Goal: Task Accomplishment & Management: Use online tool/utility

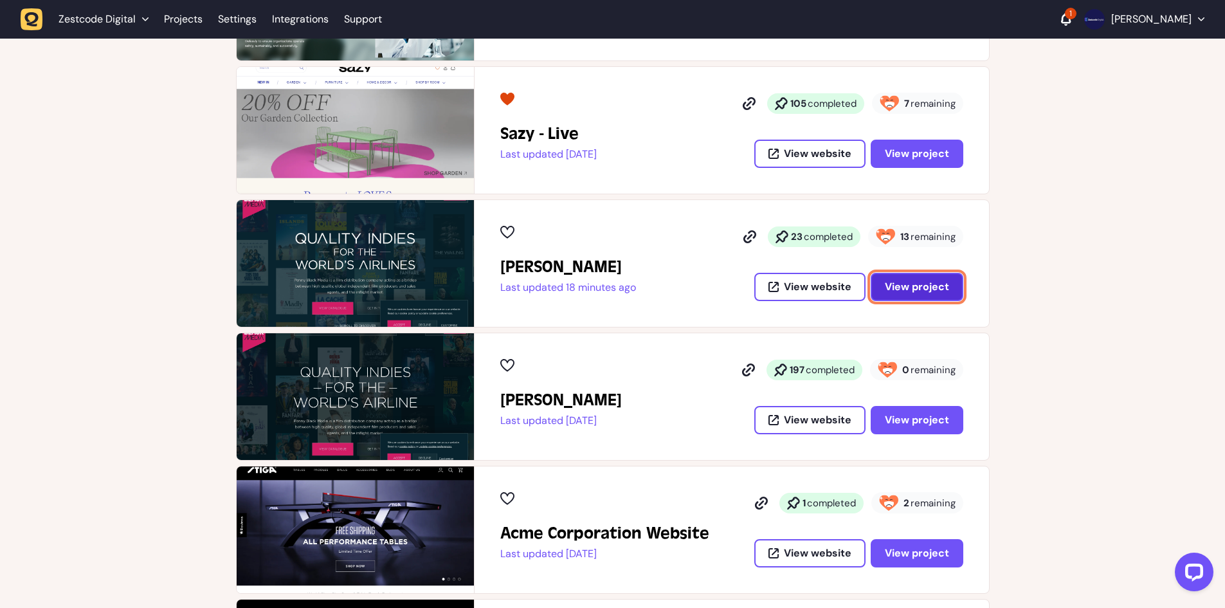
click at [920, 288] on span "View project" at bounding box center [917, 287] width 64 height 14
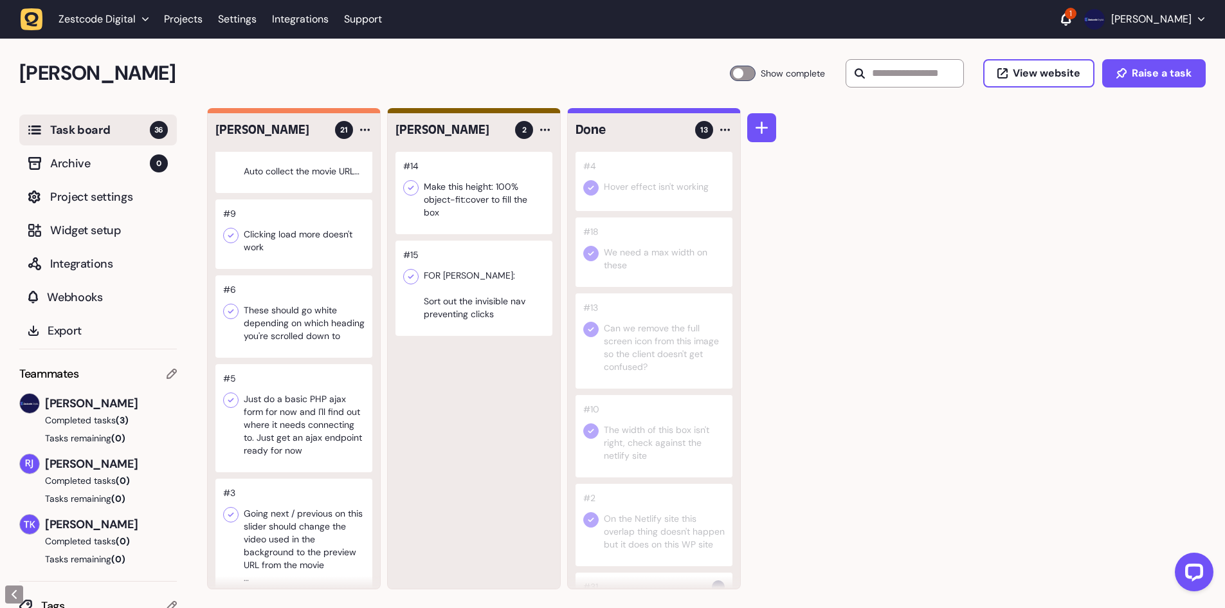
scroll to position [1400, 0]
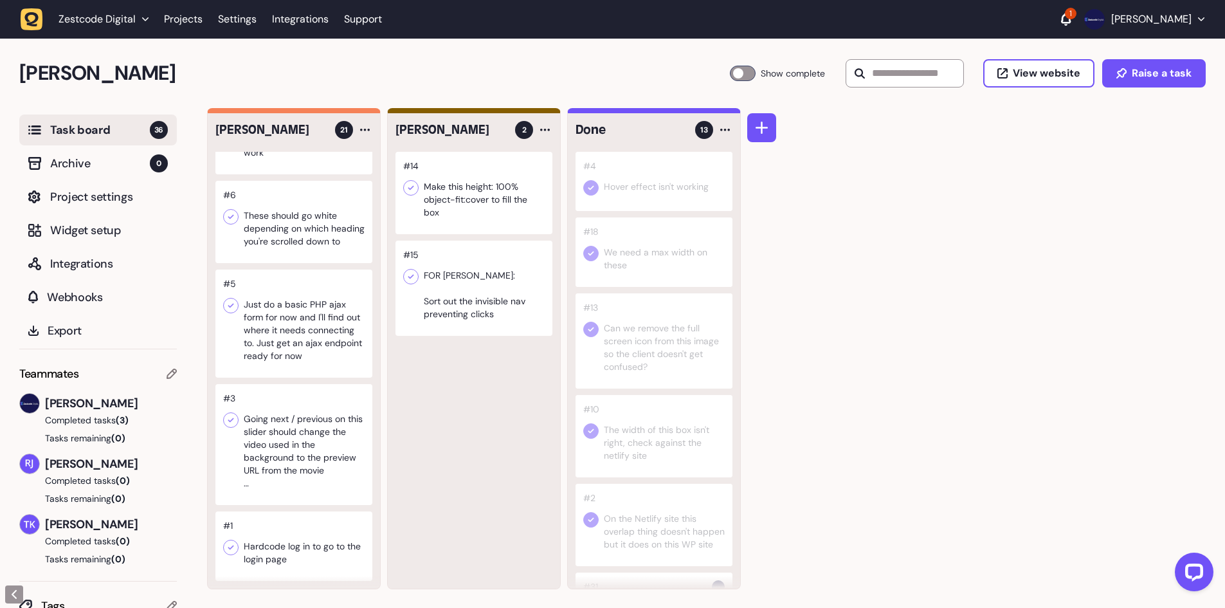
click at [747, 70] on div at bounding box center [743, 73] width 26 height 15
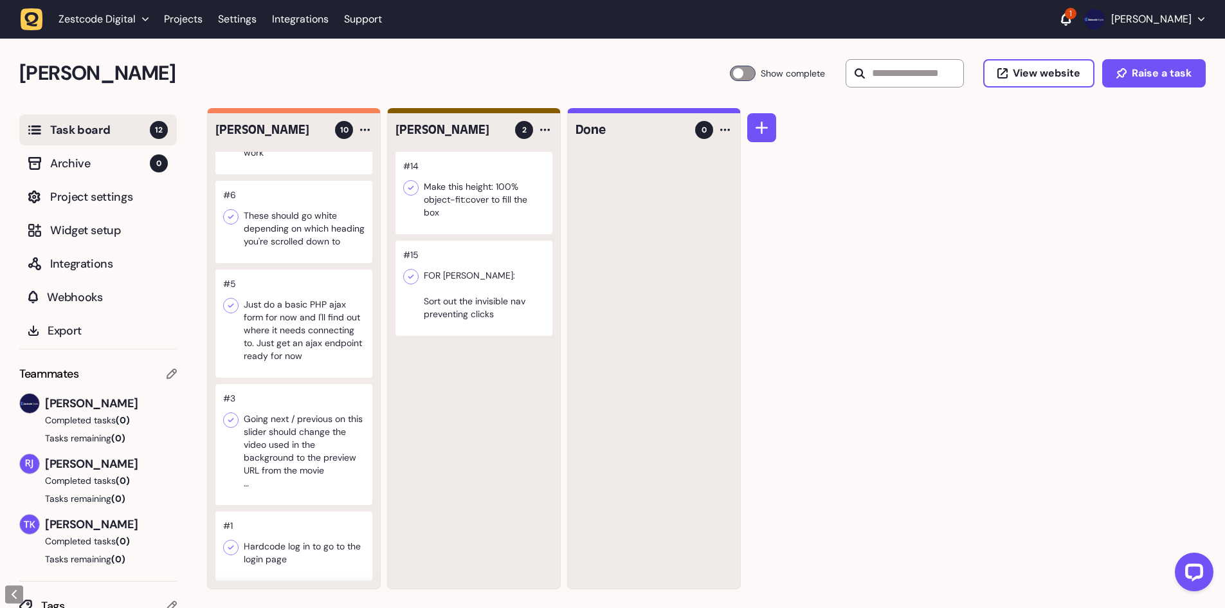
scroll to position [486, 0]
